Goal: Navigation & Orientation: Find specific page/section

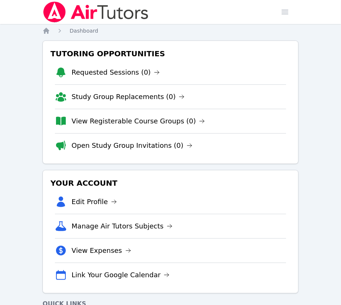
click at [45, 30] on icon "Breadcrumb" at bounding box center [46, 31] width 6 height 6
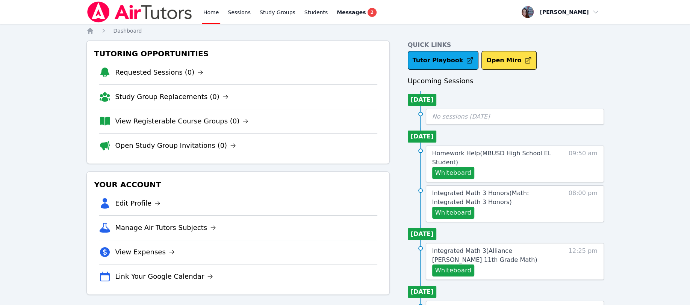
click at [269, 9] on link "Study Groups" at bounding box center [277, 12] width 39 height 24
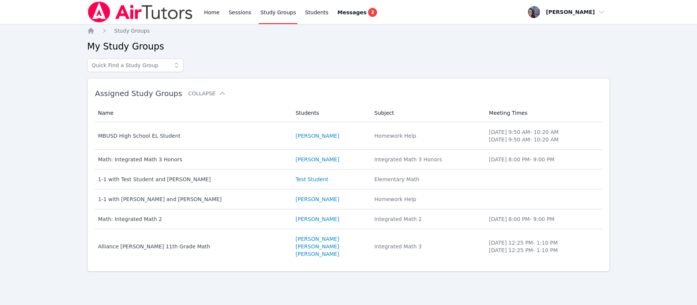
click at [340, 12] on span "Messages" at bounding box center [352, 13] width 29 height 8
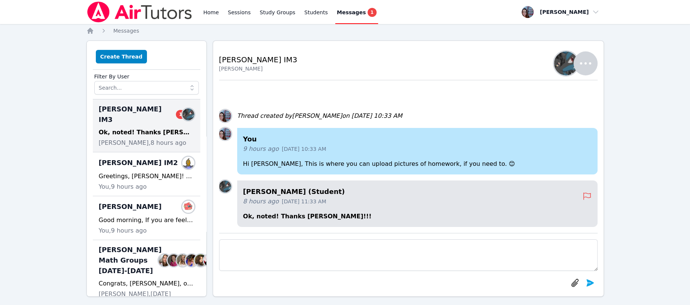
click at [152, 128] on div "Ok, noted! Thanks [PERSON_NAME]!!!" at bounding box center [146, 132] width 95 height 9
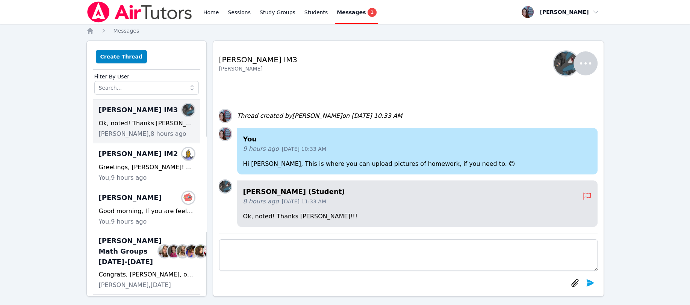
drag, startPoint x: 336, startPoint y: 13, endPoint x: 330, endPoint y: 12, distance: 6.1
click at [337, 13] on span "Messages" at bounding box center [351, 13] width 29 height 8
click at [207, 9] on link "Home" at bounding box center [211, 12] width 18 height 24
